Goal: Information Seeking & Learning: Understand process/instructions

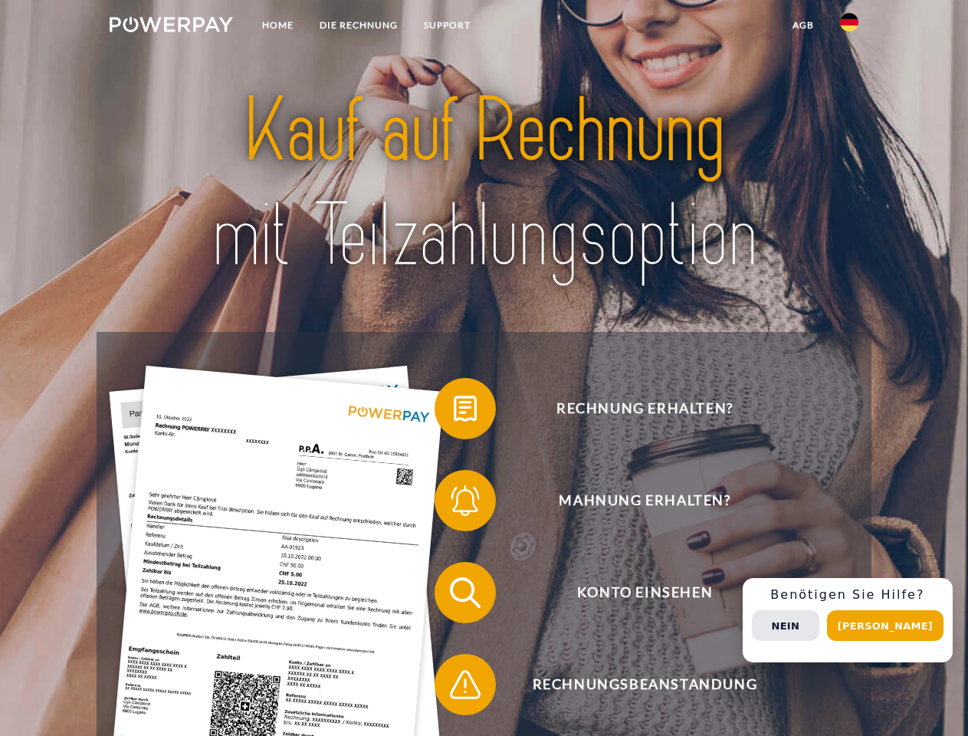
click at [171, 27] on img at bounding box center [171, 24] width 123 height 15
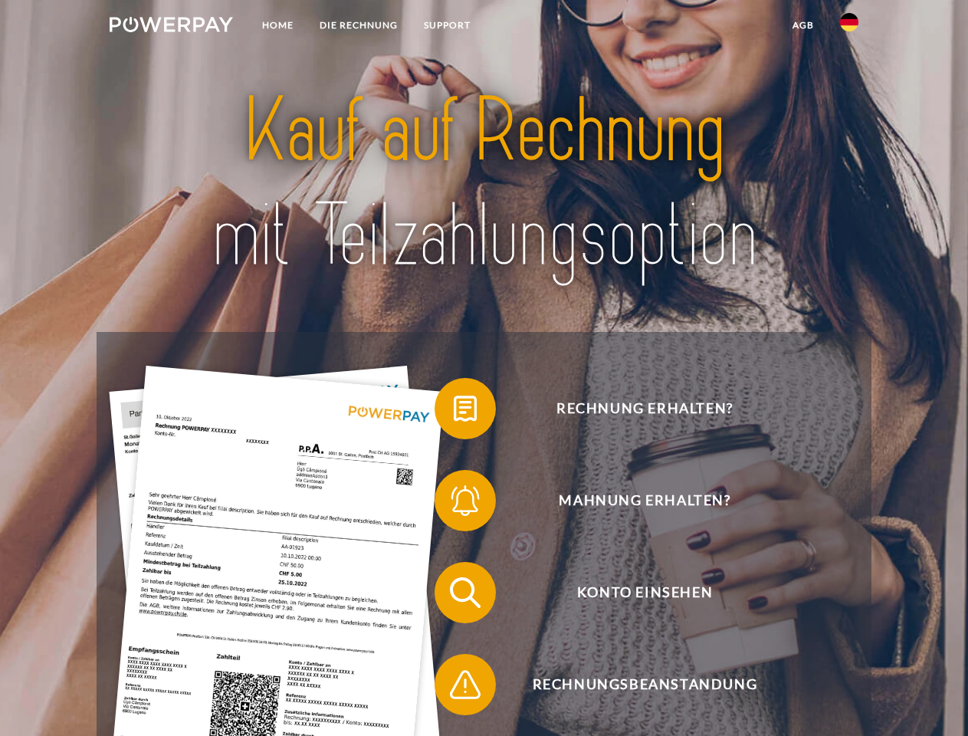
click at [849, 27] on img at bounding box center [849, 22] width 18 height 18
click at [802, 25] on link "agb" at bounding box center [803, 25] width 48 height 28
click at [454, 412] on span at bounding box center [442, 408] width 77 height 77
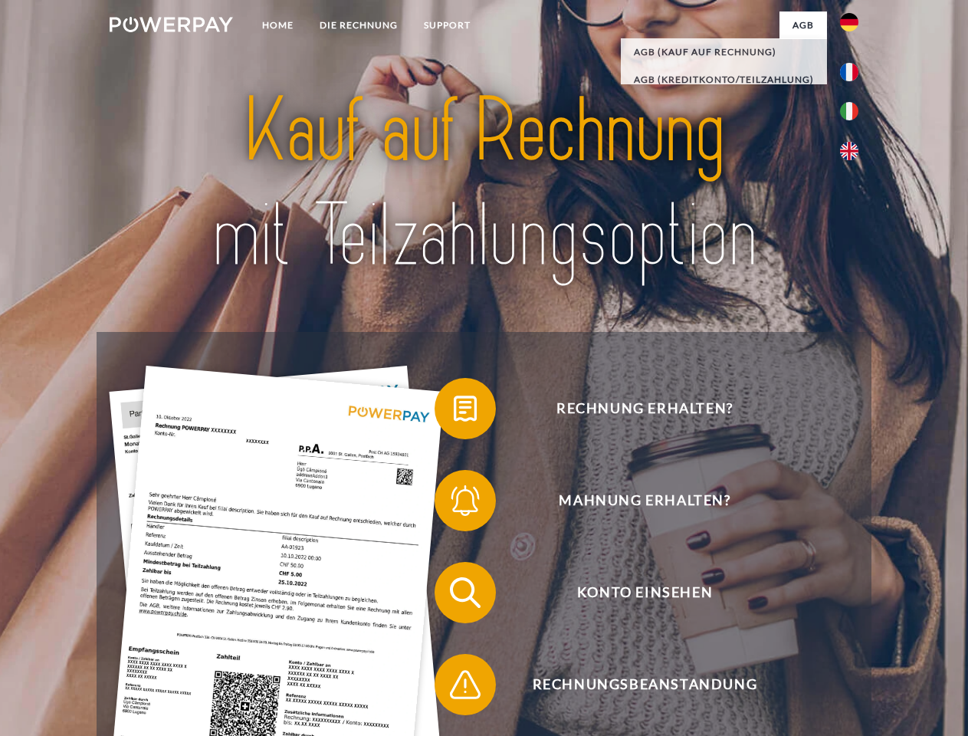
click at [454, 504] on span at bounding box center [442, 500] width 77 height 77
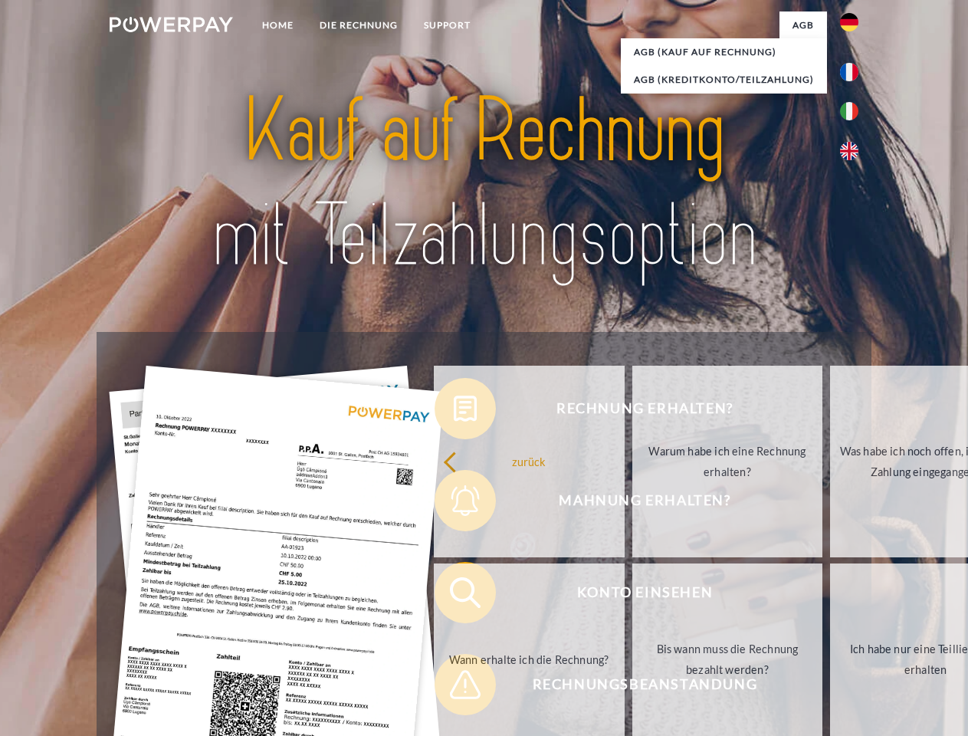
click at [632, 596] on link "Bis wann muss die Rechnung bezahlt werden?" at bounding box center [727, 659] width 191 height 192
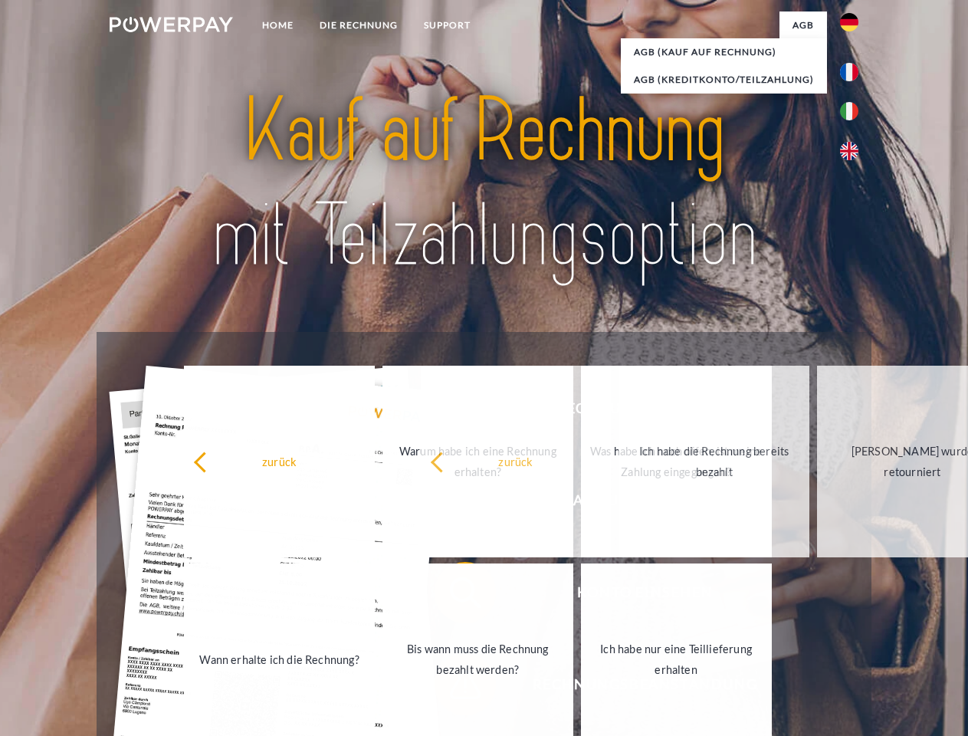
click at [454, 688] on span at bounding box center [442, 684] width 77 height 77
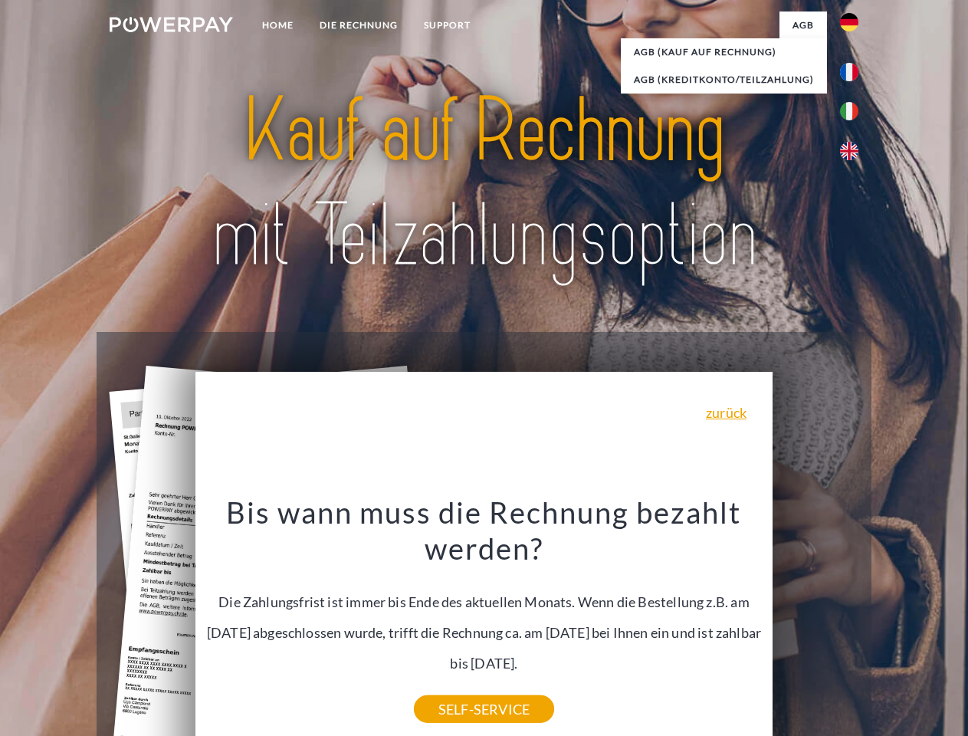
click at [853, 620] on div "Rechnung erhalten? Mahnung erhalten? Konto einsehen" at bounding box center [484, 638] width 774 height 613
click at [816, 623] on span "Konto einsehen" at bounding box center [645, 592] width 376 height 61
click at [891, 625] on header "Home DIE RECHNUNG SUPPORT" at bounding box center [484, 529] width 968 height 1058
